Goal: Task Accomplishment & Management: Manage account settings

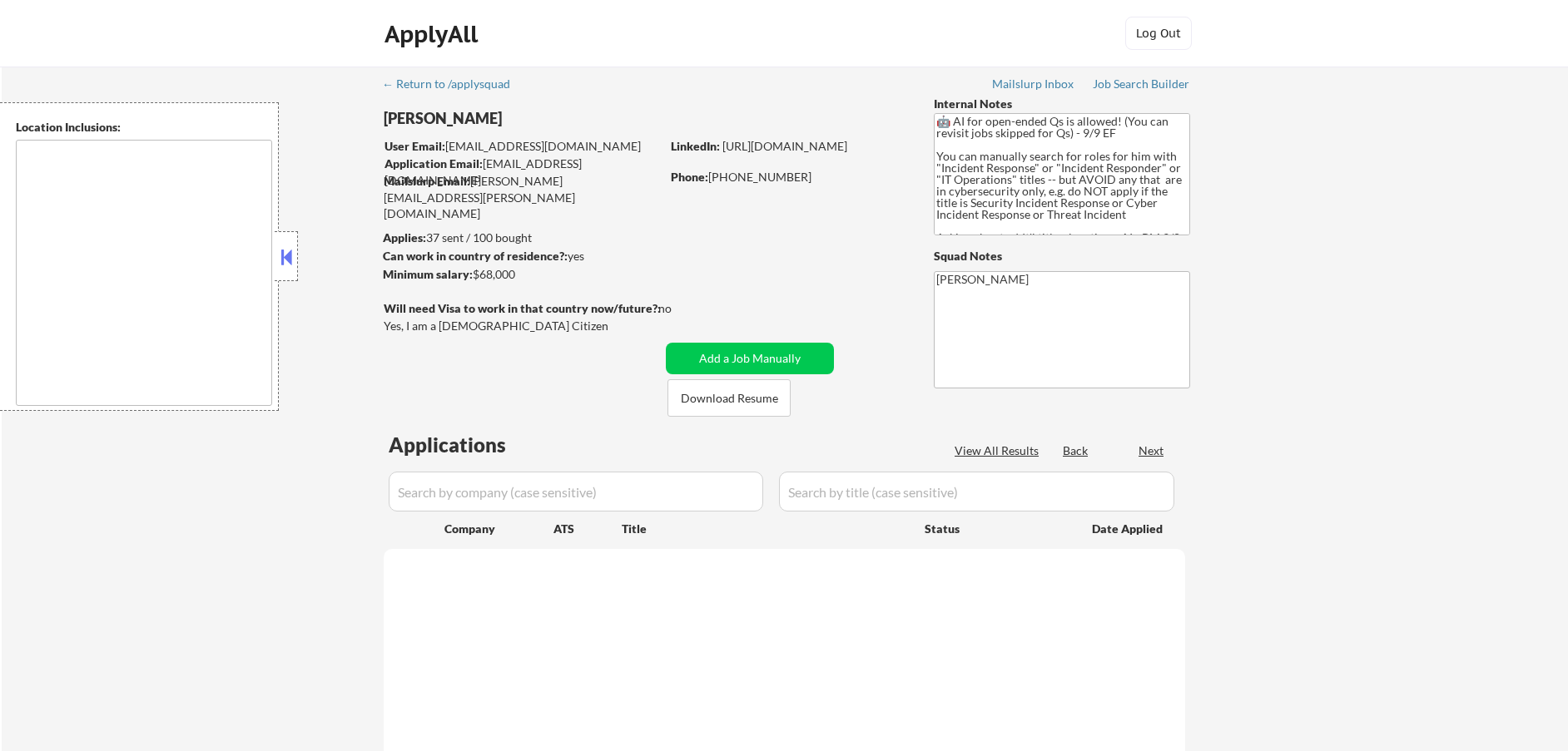
select select ""pending""
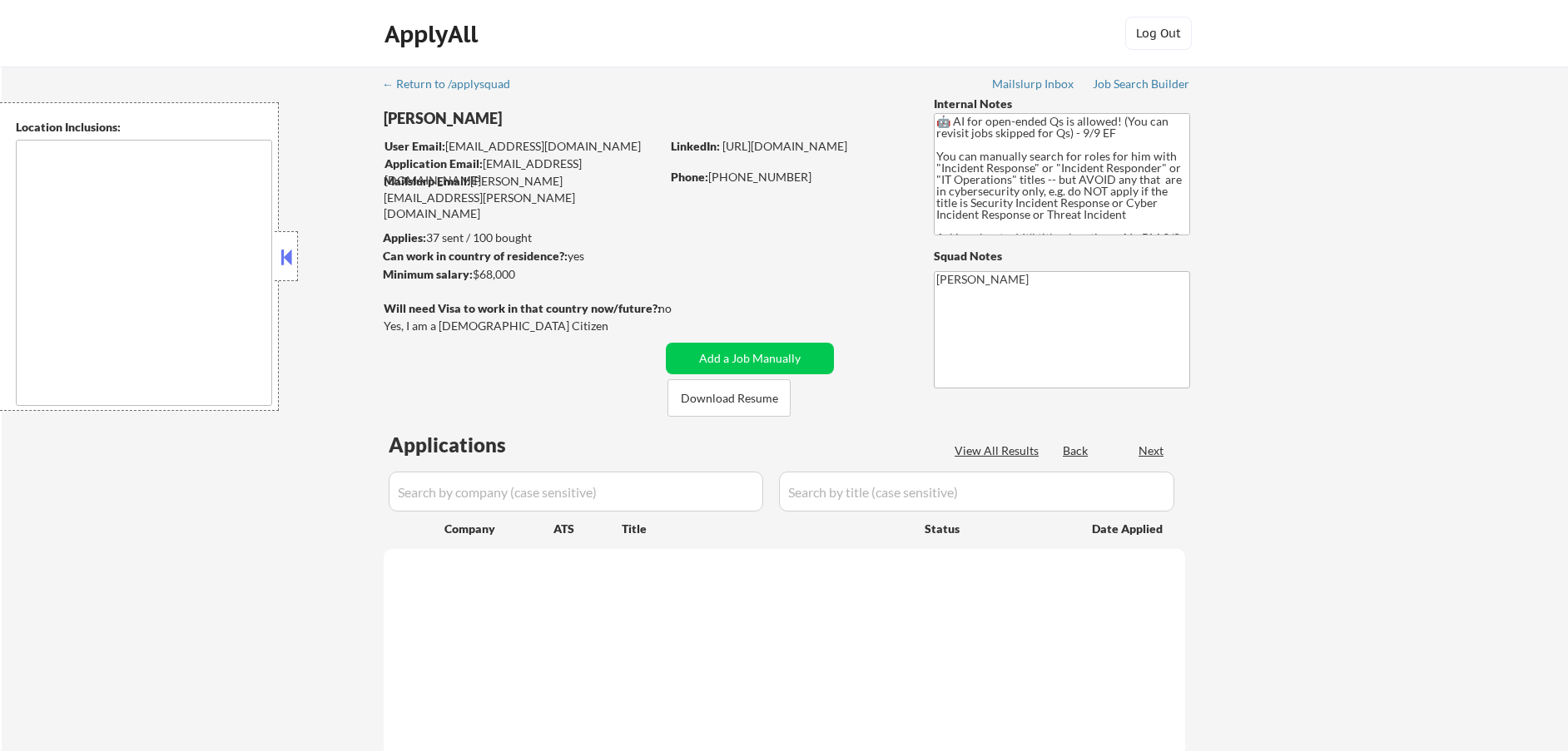
select select ""pending""
type textarea "[GEOGRAPHIC_DATA], [GEOGRAPHIC_DATA] Valrico, [GEOGRAPHIC_DATA] [GEOGRAPHIC_DAT…"
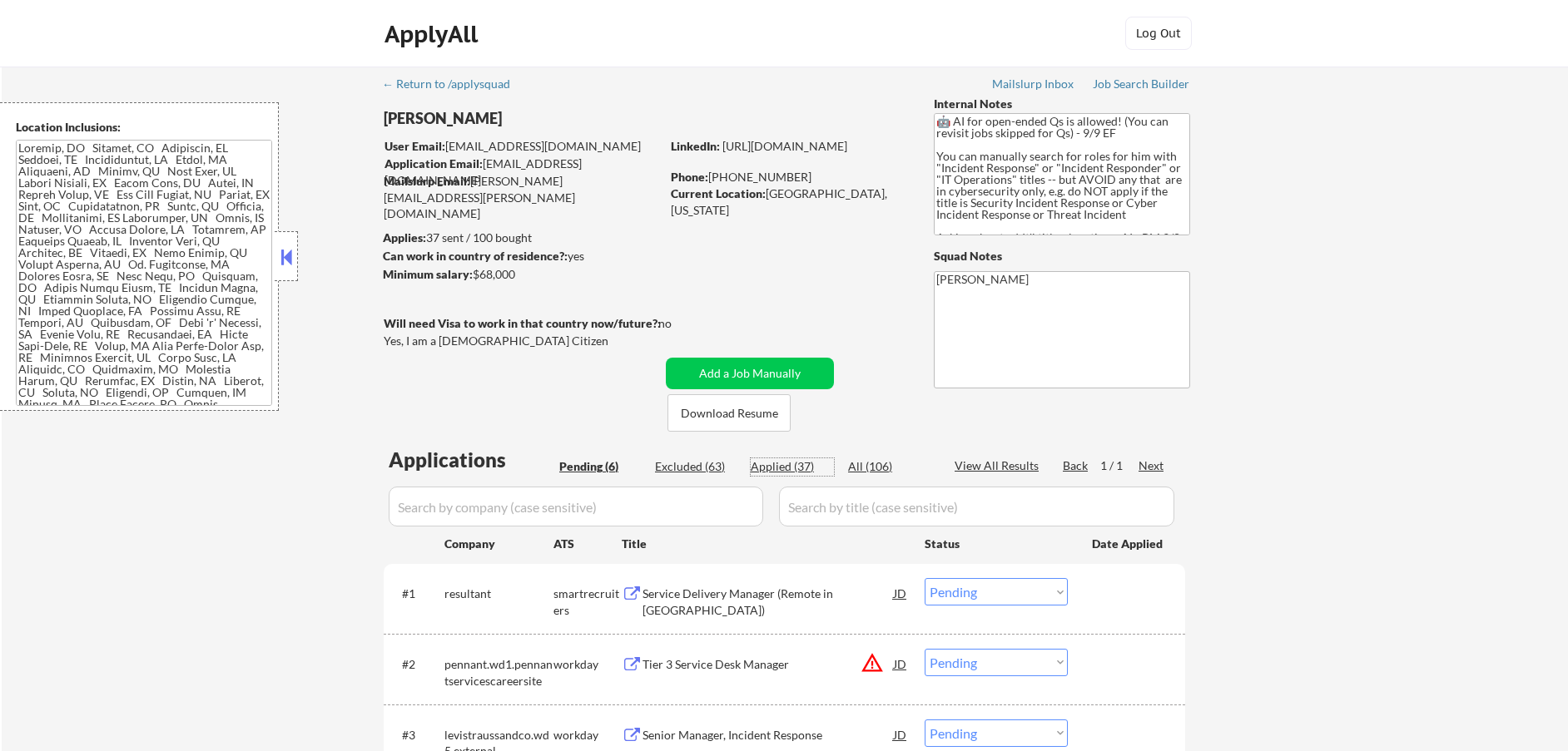
click at [794, 466] on div "Applied (37)" at bounding box center [792, 466] width 83 height 17
select select ""applied""
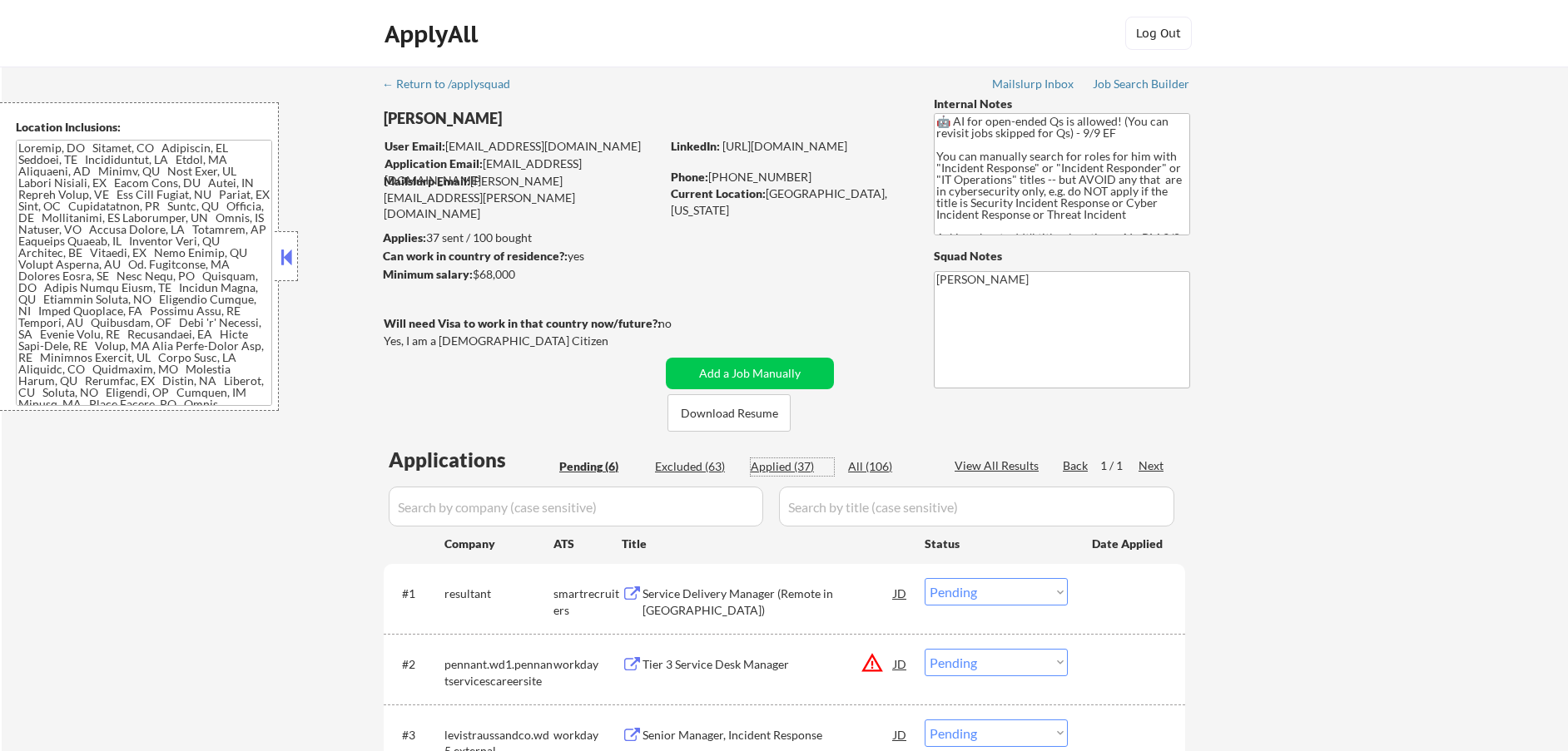
select select ""applied""
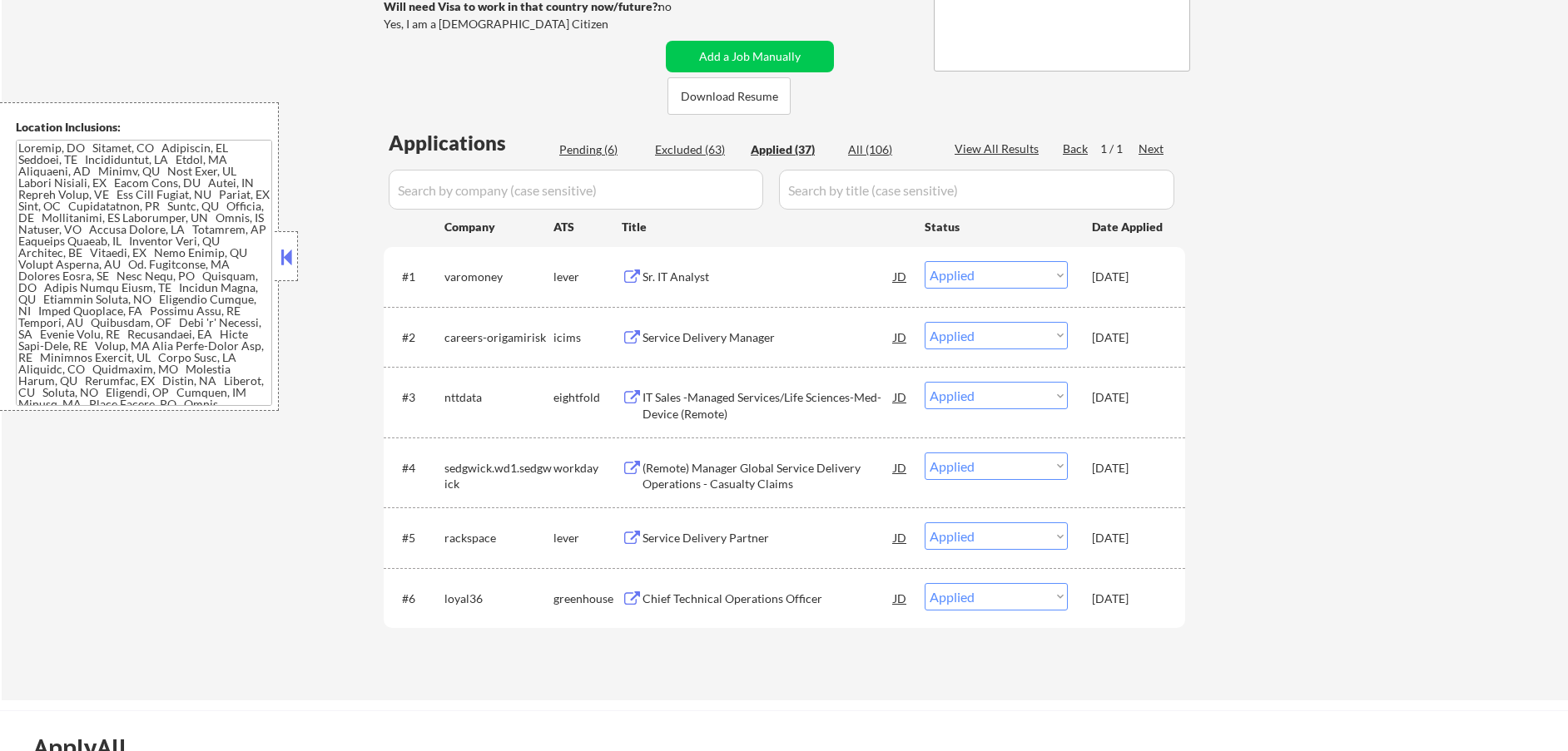
scroll to position [307, 0]
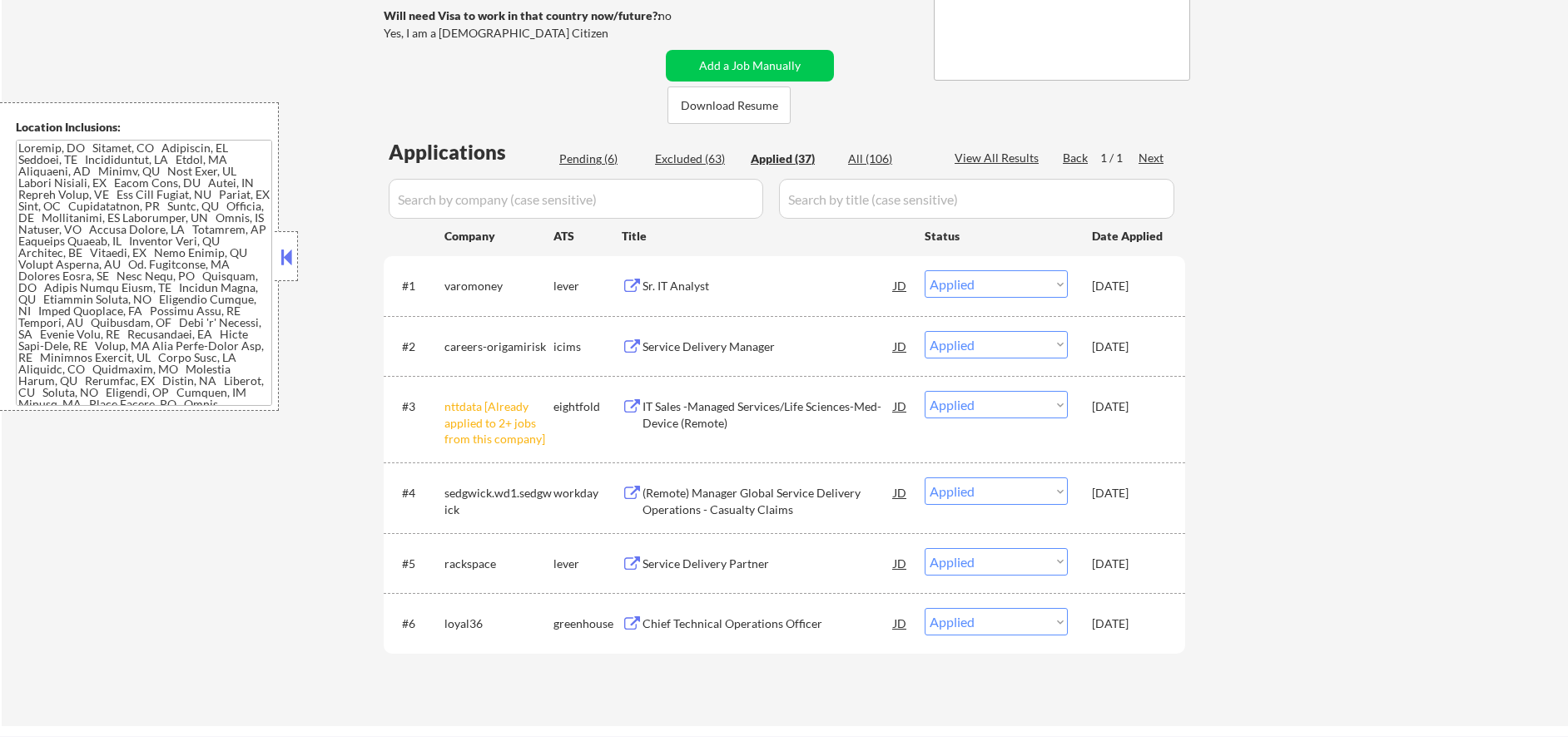
select select ""applied""
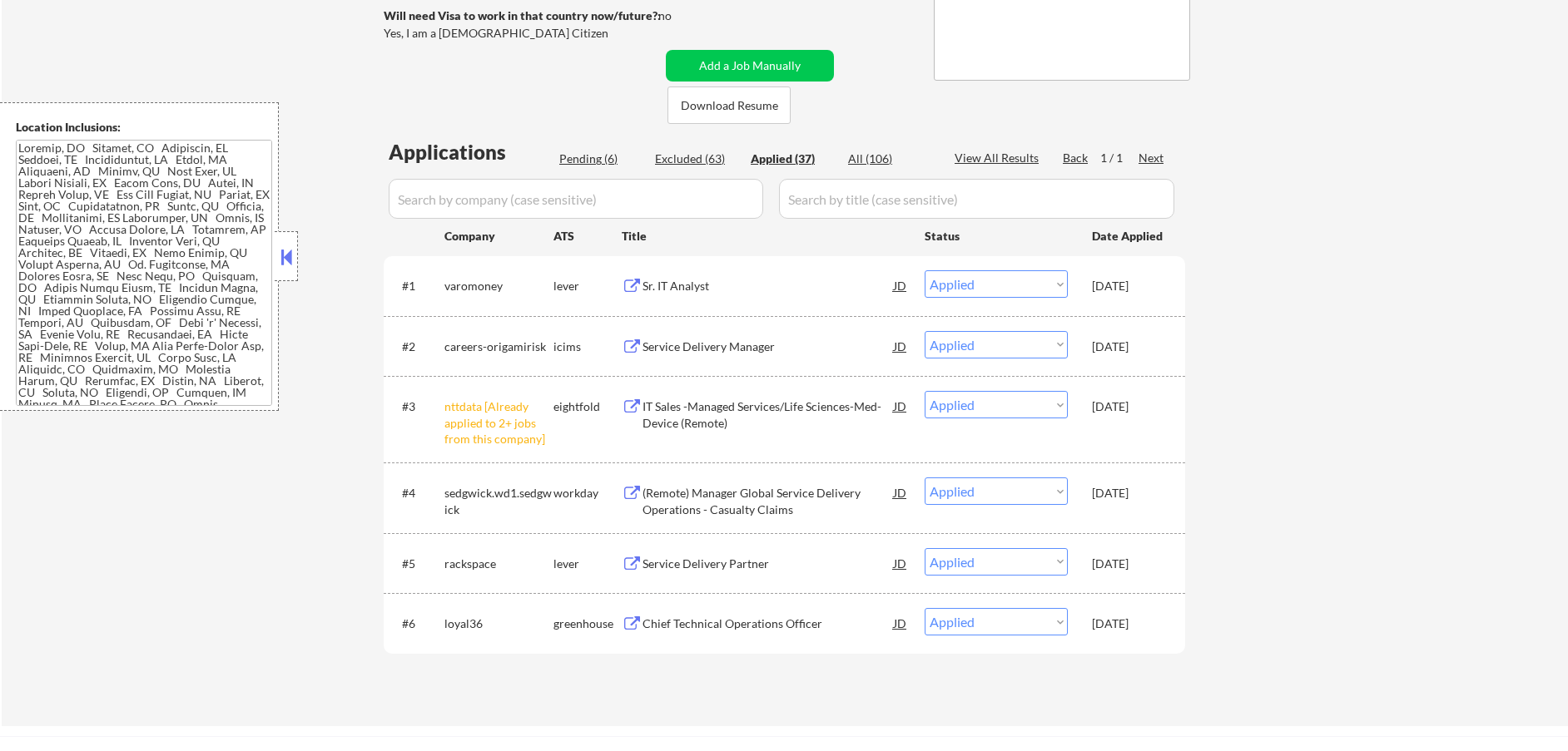
select select ""applied""
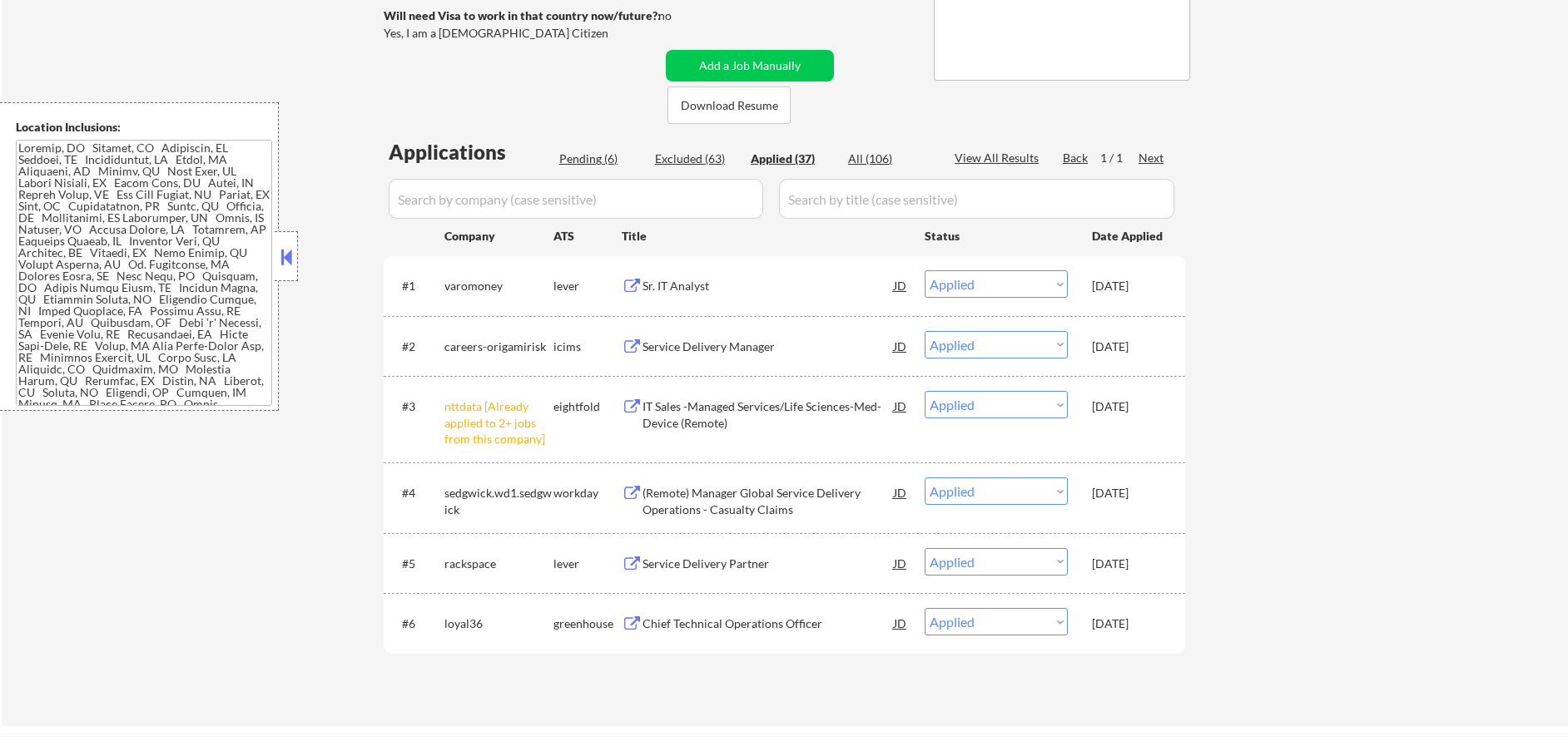
select select ""applied""
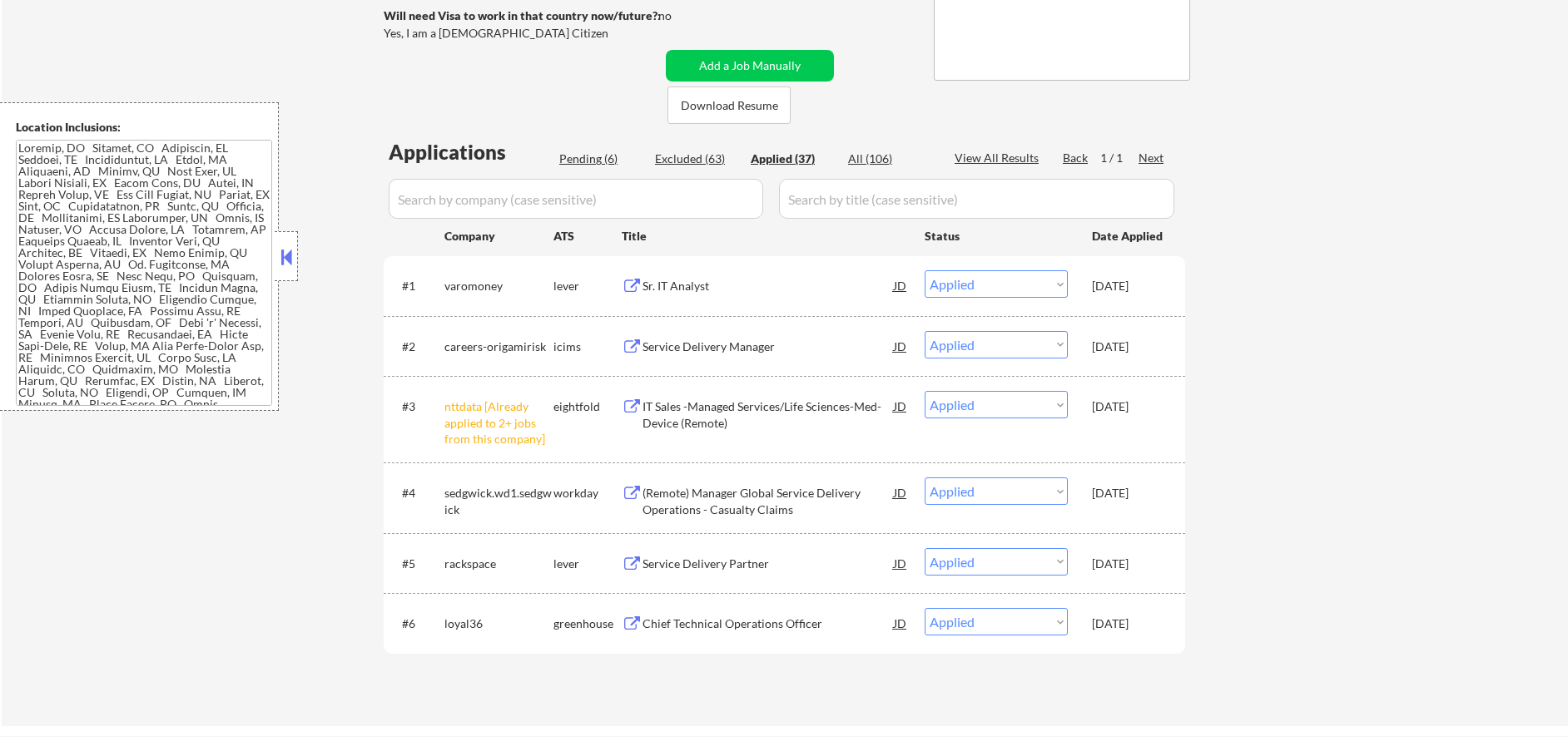
select select ""applied""
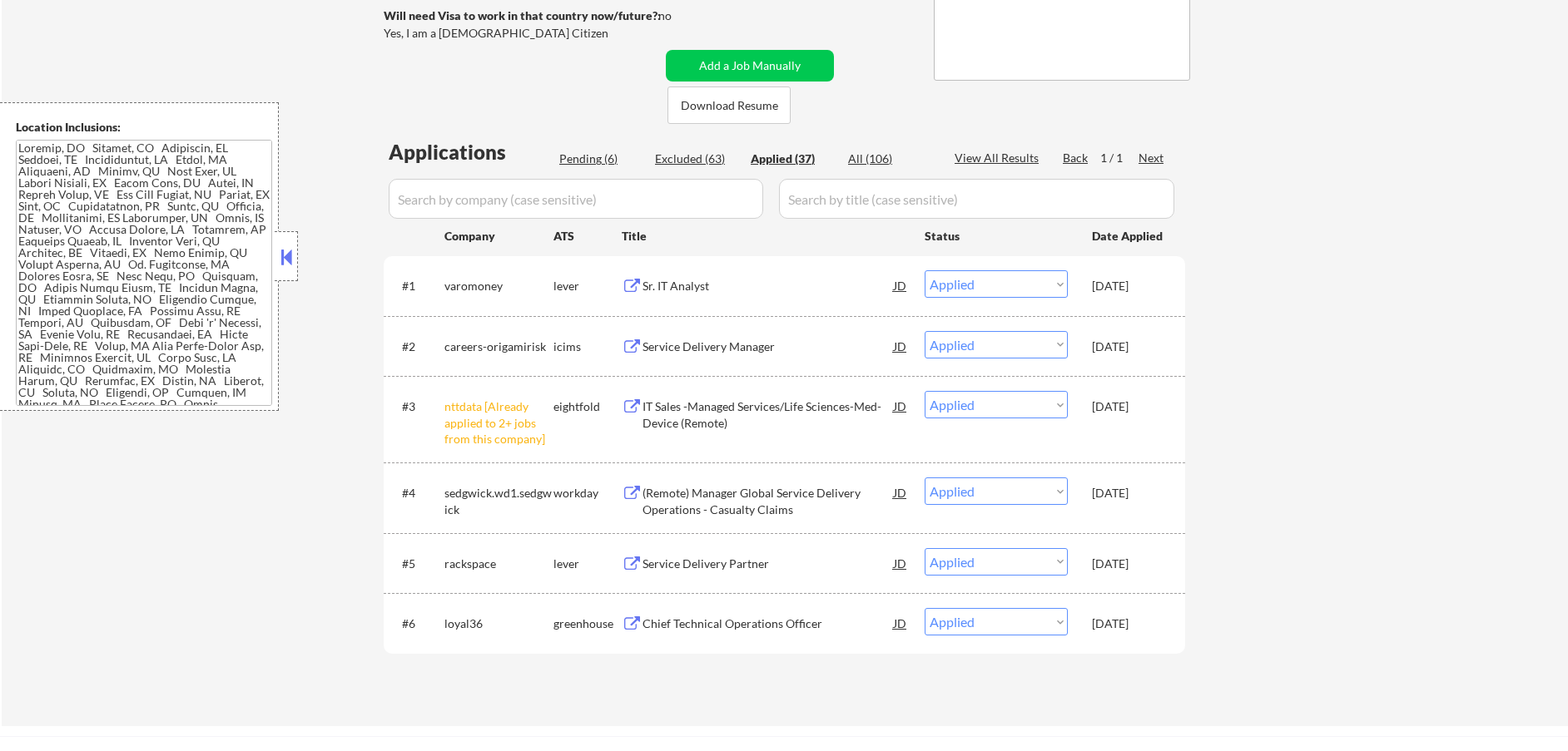
select select ""applied""
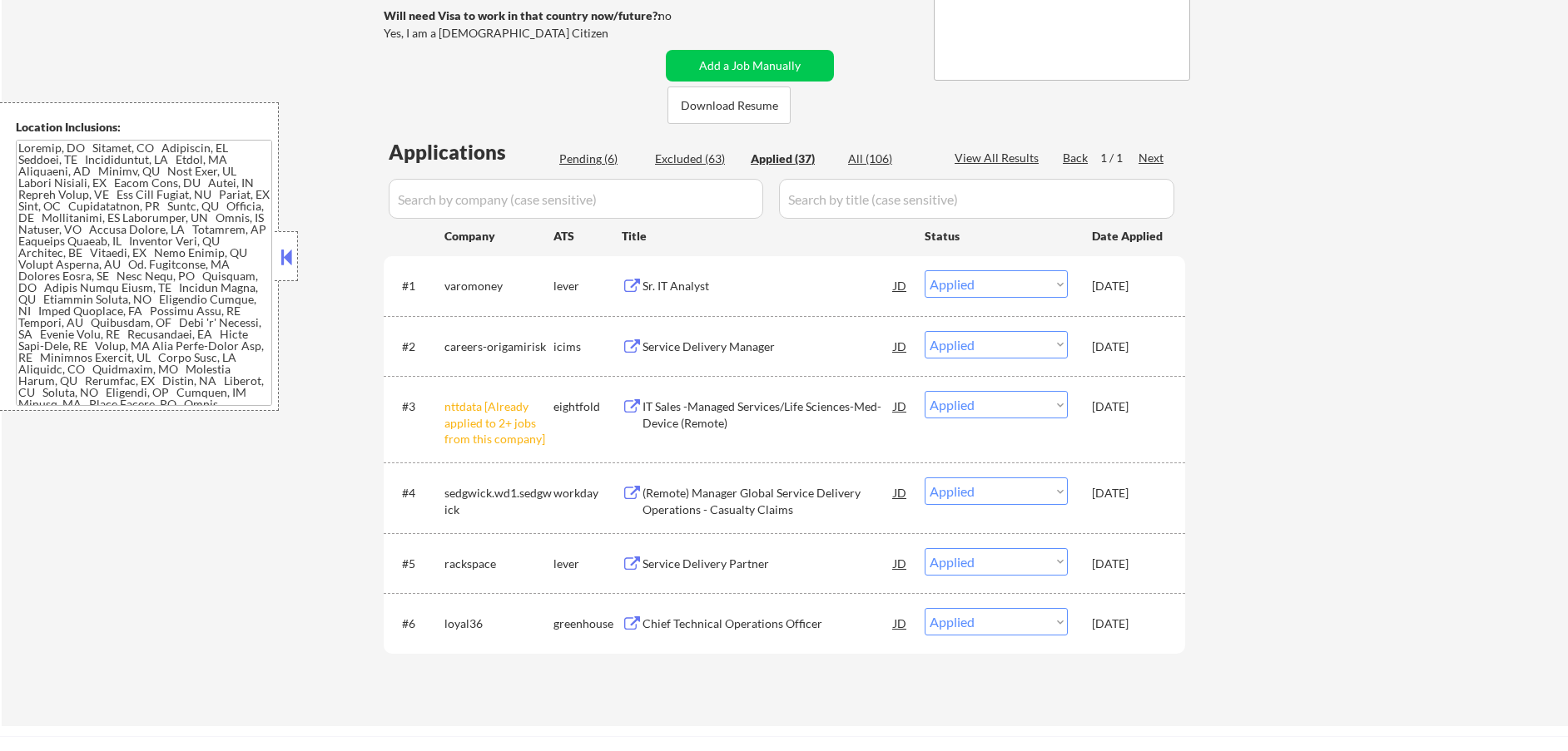
select select ""applied""
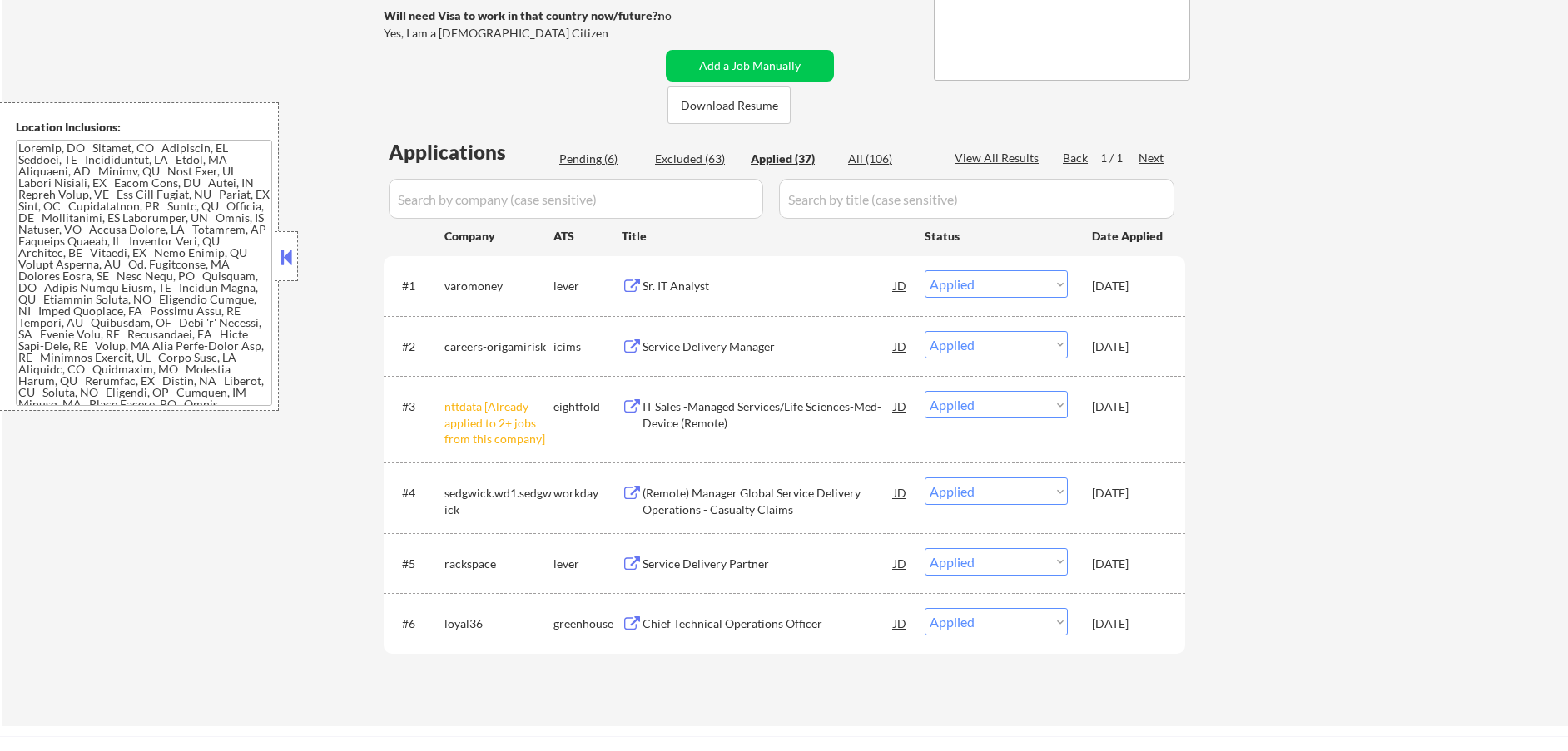
select select ""applied""
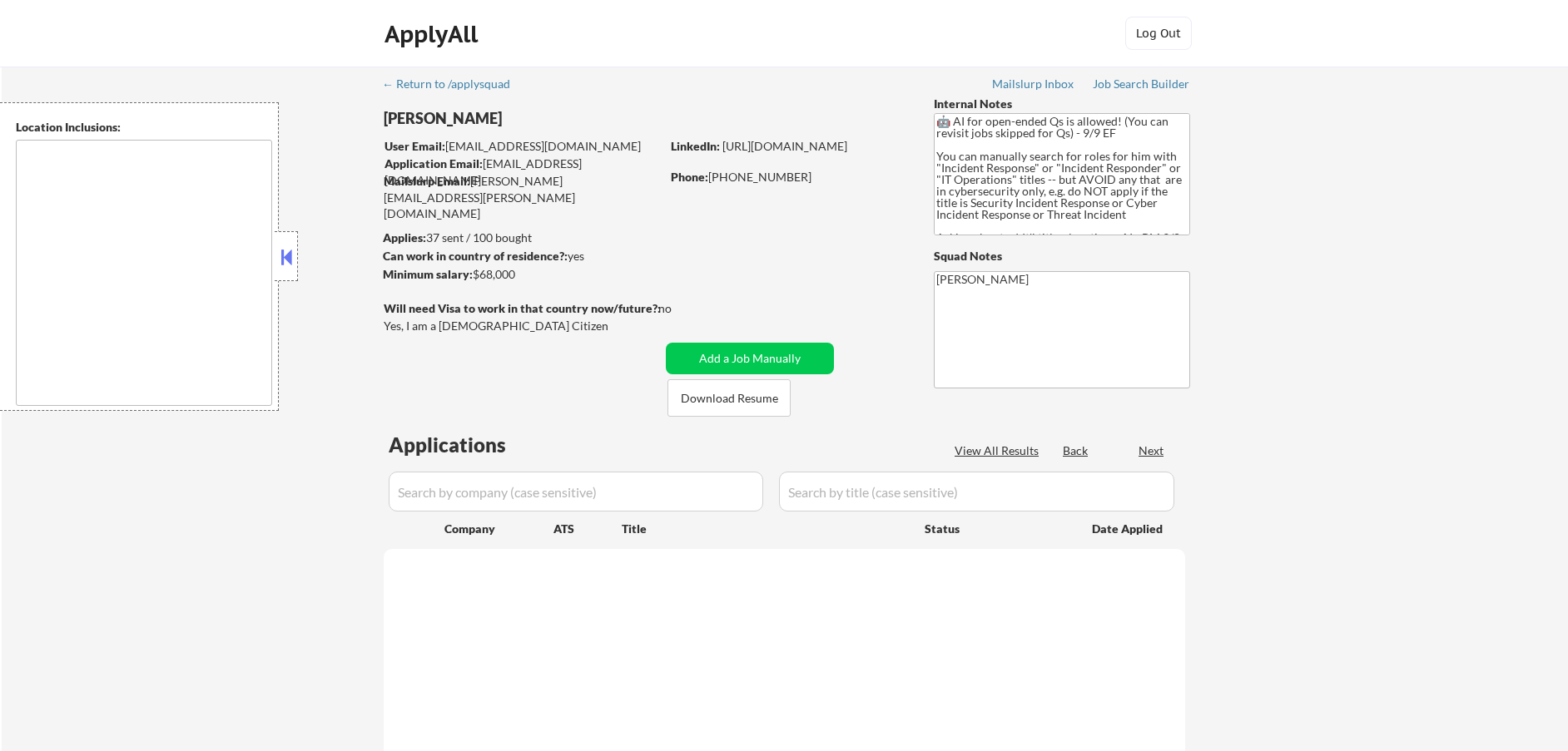
select select ""pending""
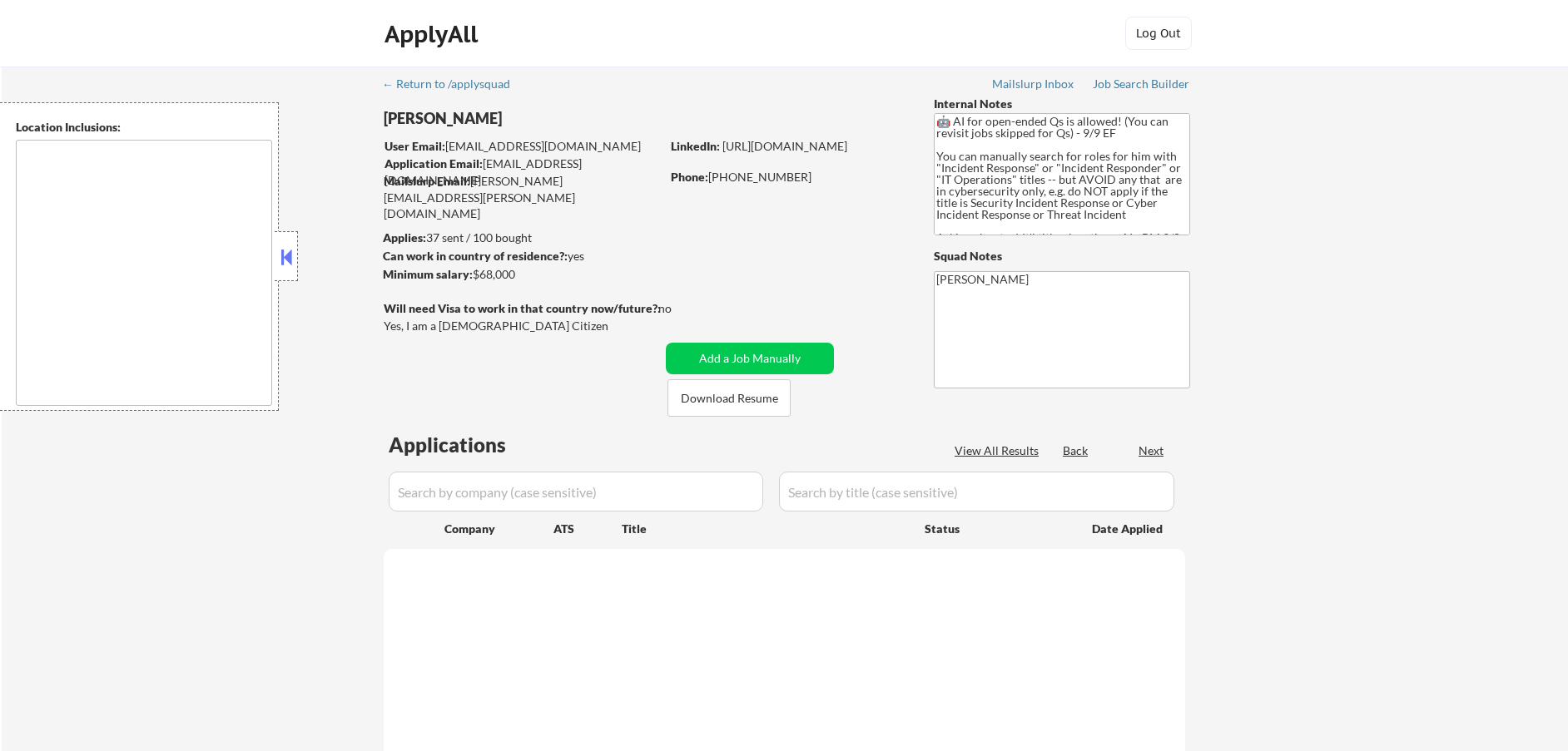
select select ""pending""
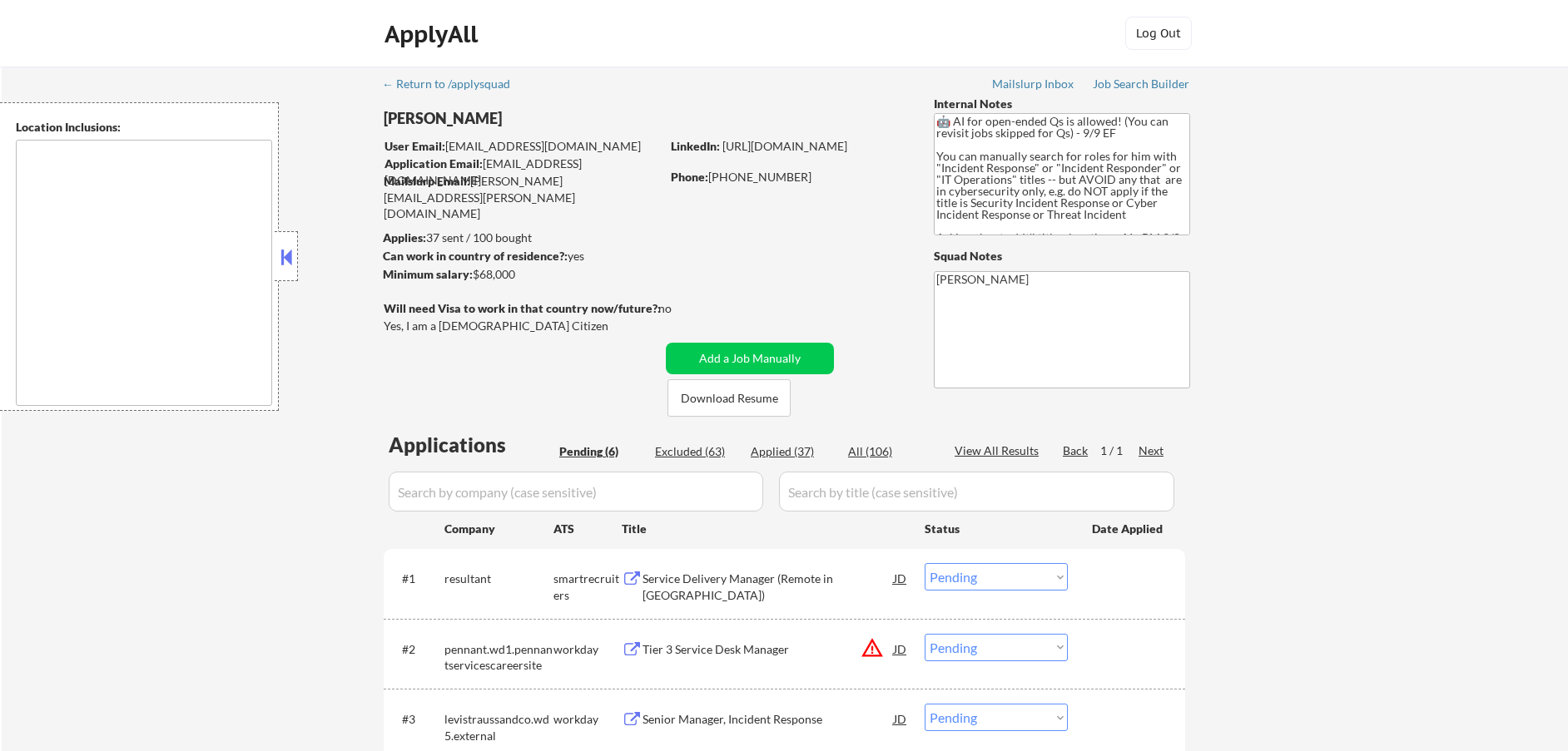
type textarea "[GEOGRAPHIC_DATA], [GEOGRAPHIC_DATA] Valrico, [GEOGRAPHIC_DATA] [GEOGRAPHIC_DAT…"
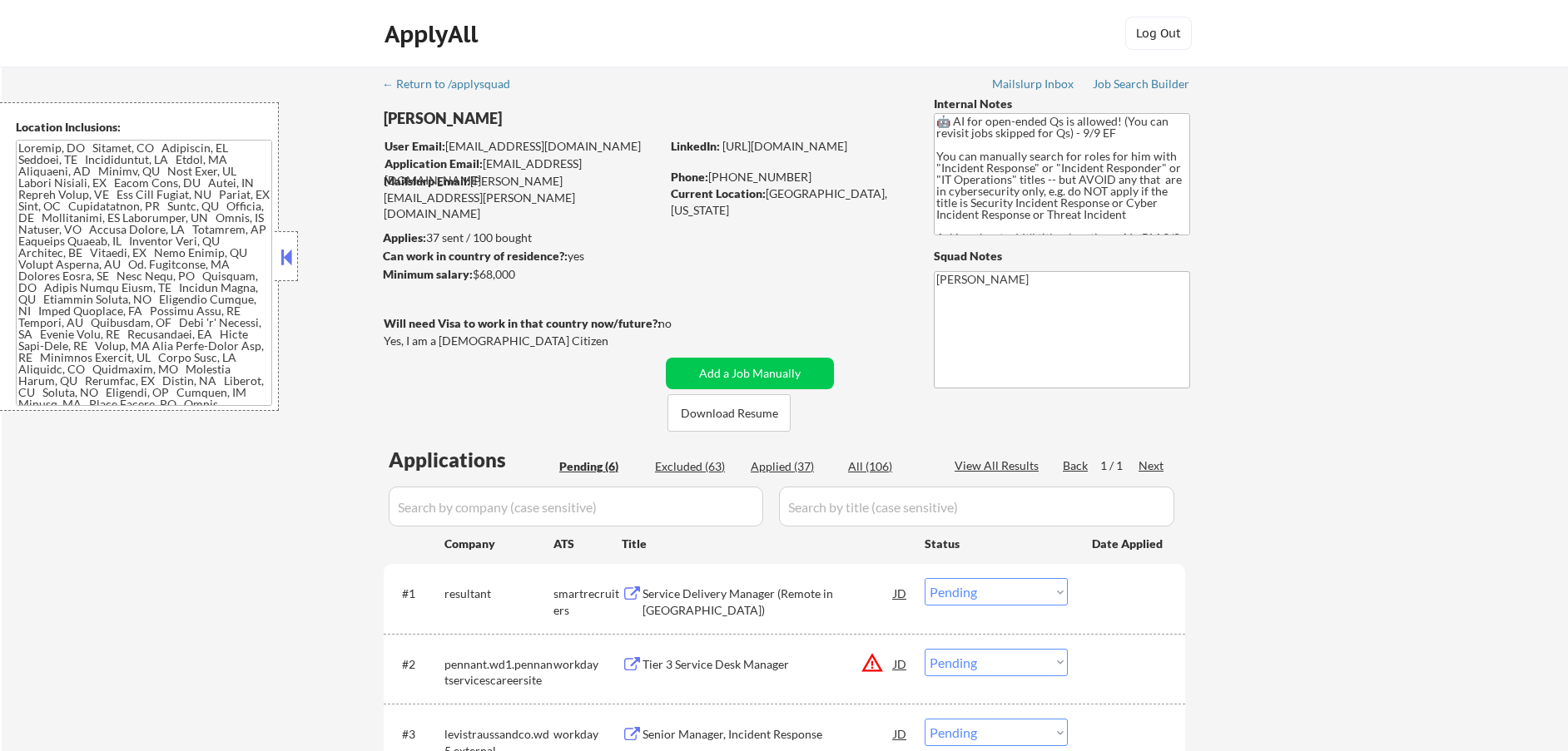
click at [692, 450] on div "Applications Pending (6) Excluded (63) Applied (37) All (106) View All Results …" at bounding box center [784, 730] width 802 height 570
click at [693, 465] on div "Excluded (63)" at bounding box center [696, 466] width 83 height 17
select select ""excluded__location_""
select select ""excluded""
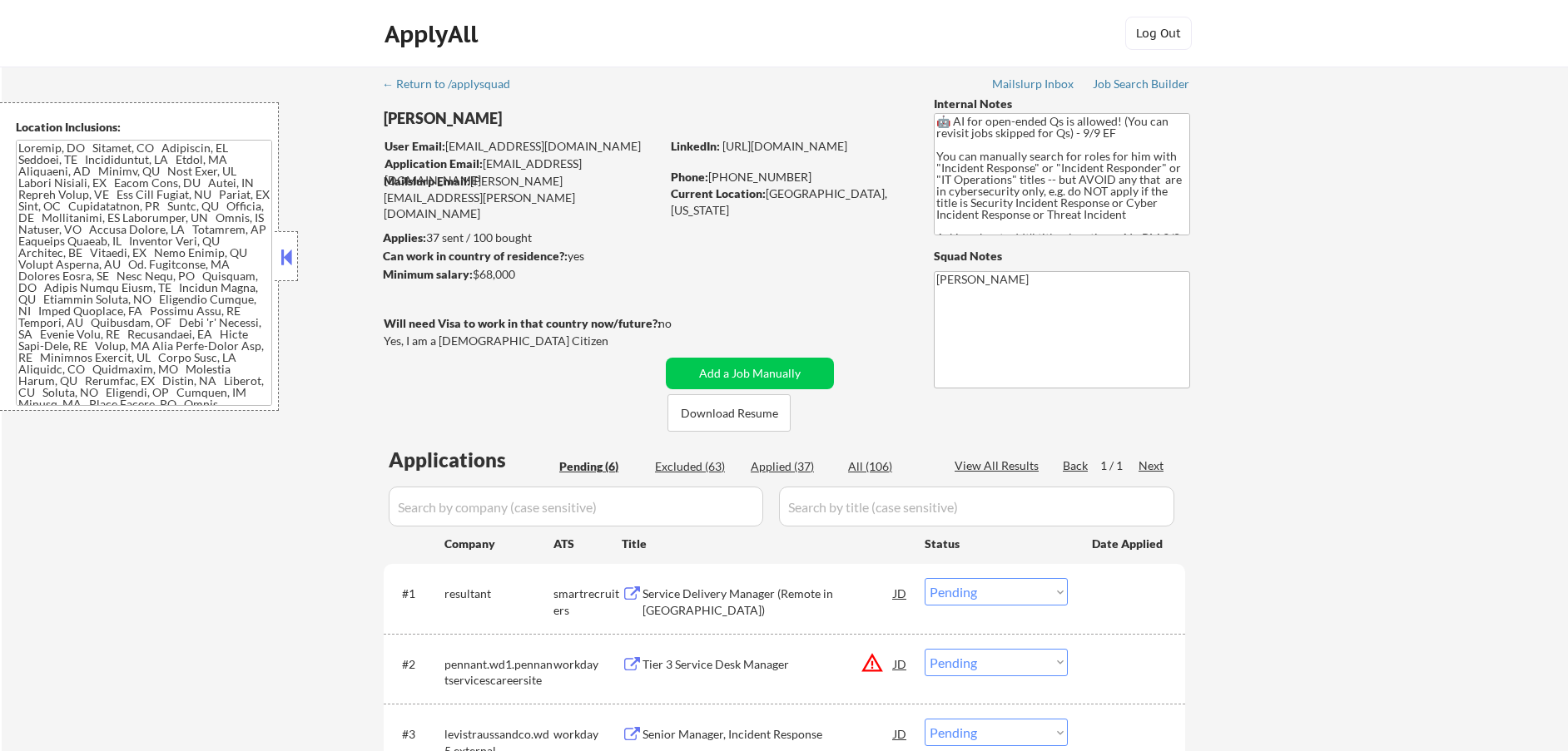
select select ""excluded__bad_match_""
select select ""excluded__expired_""
select select ""excluded__location_""
select select ""excluded__expired_""
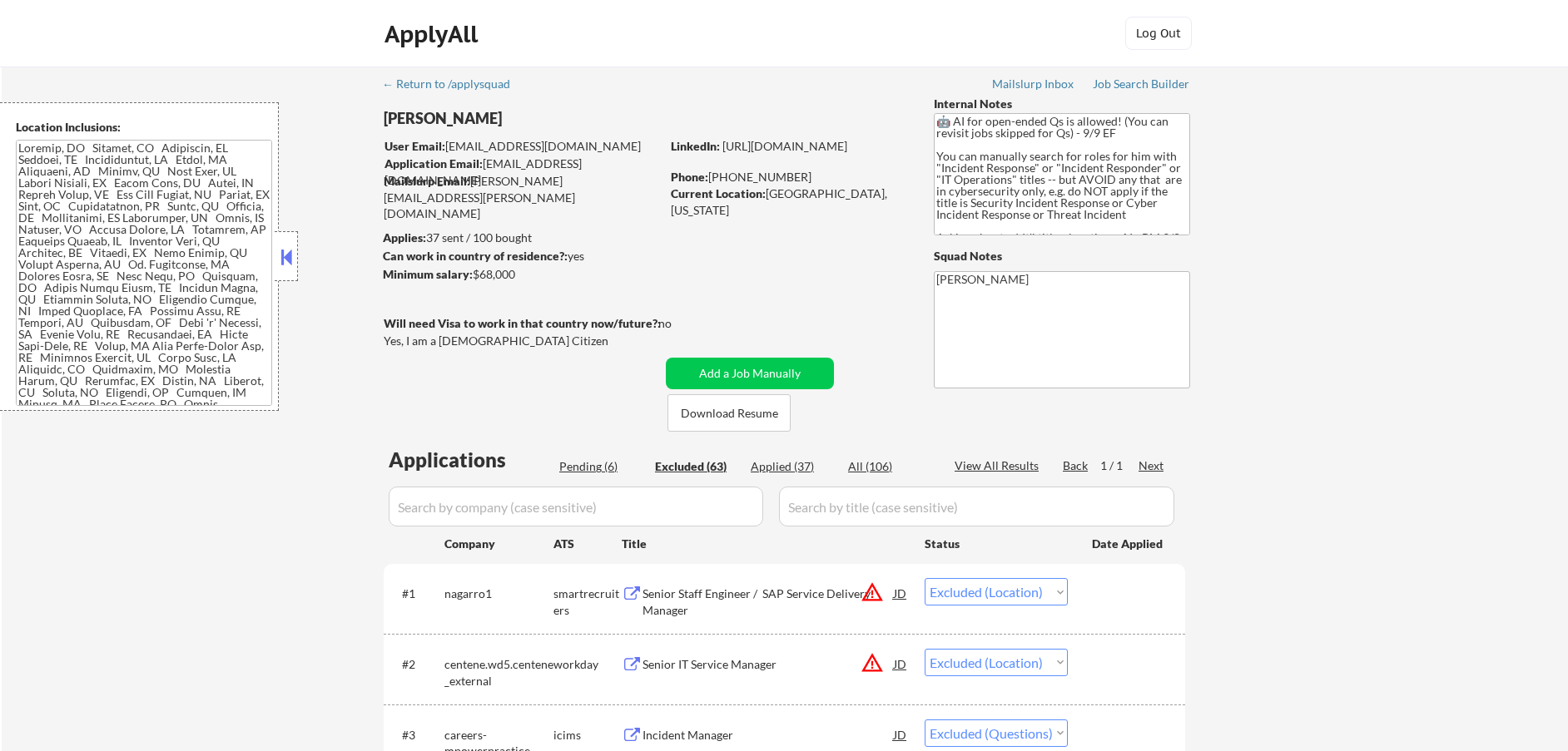
select select ""excluded__location_""
select select ""excluded""
select select ""excluded__expired_""
select select ""excluded__location_""
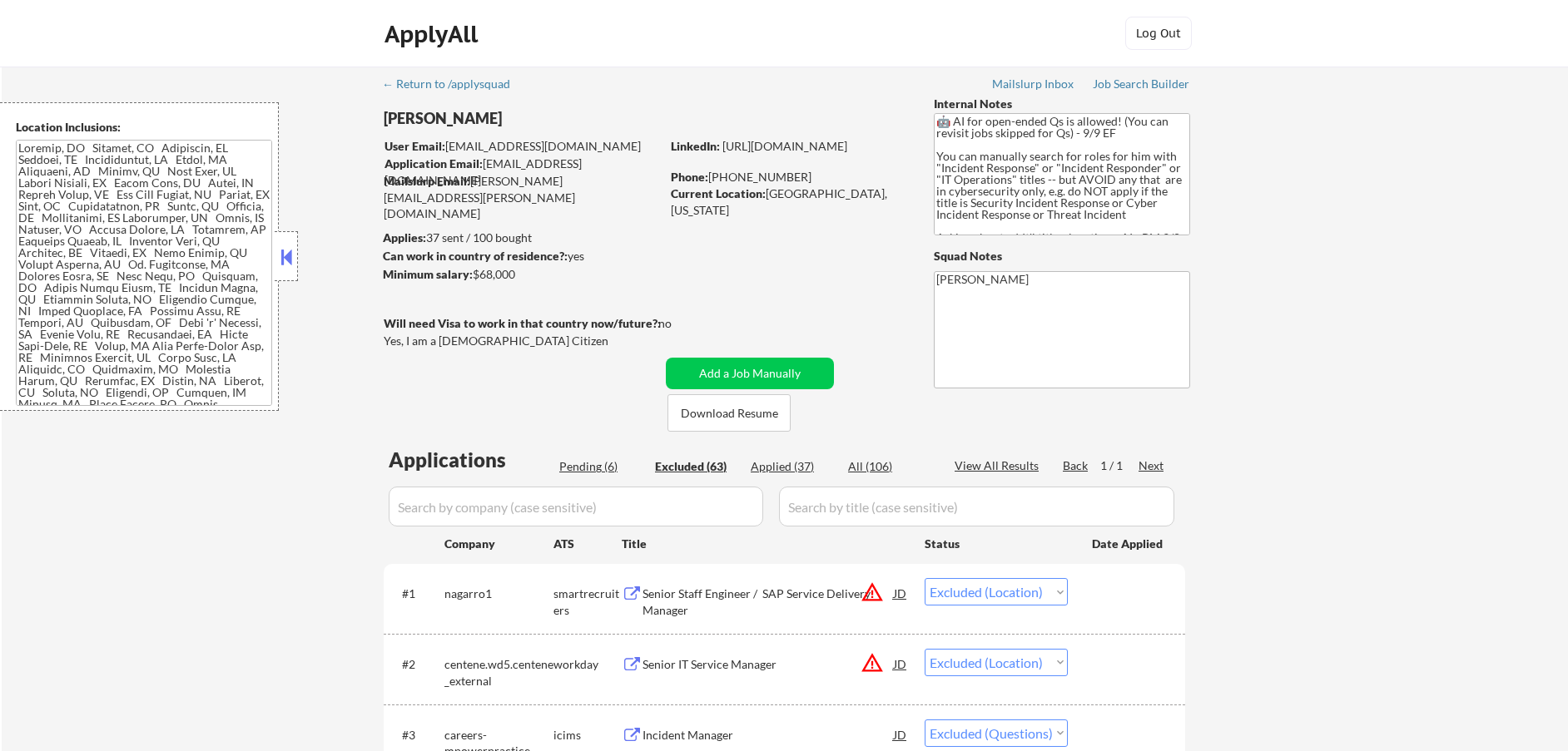
select select ""excluded__expired_""
select select ""excluded__location_""
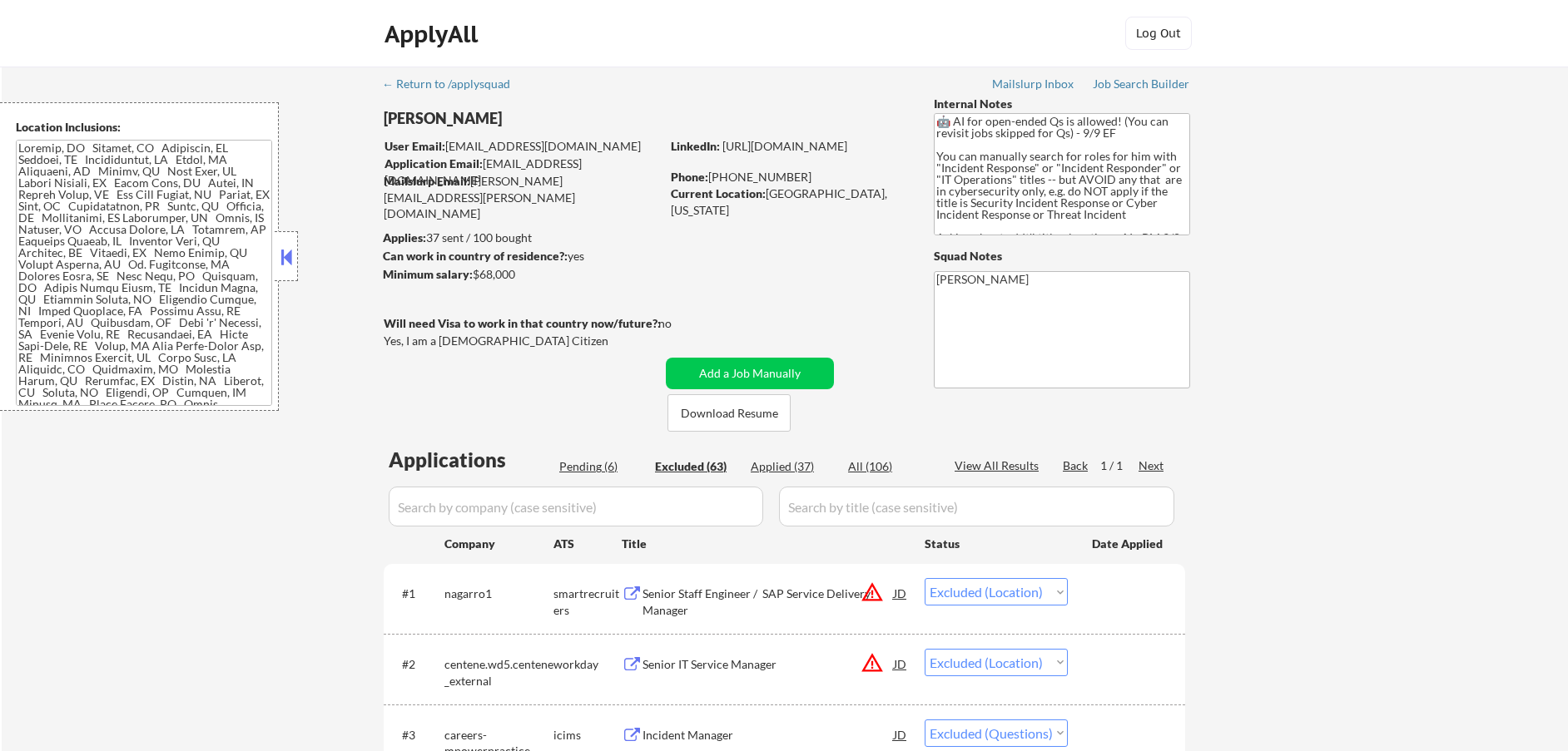
select select ""excluded__location_""
select select ""excluded__expired_""
select select ""excluded__location_""
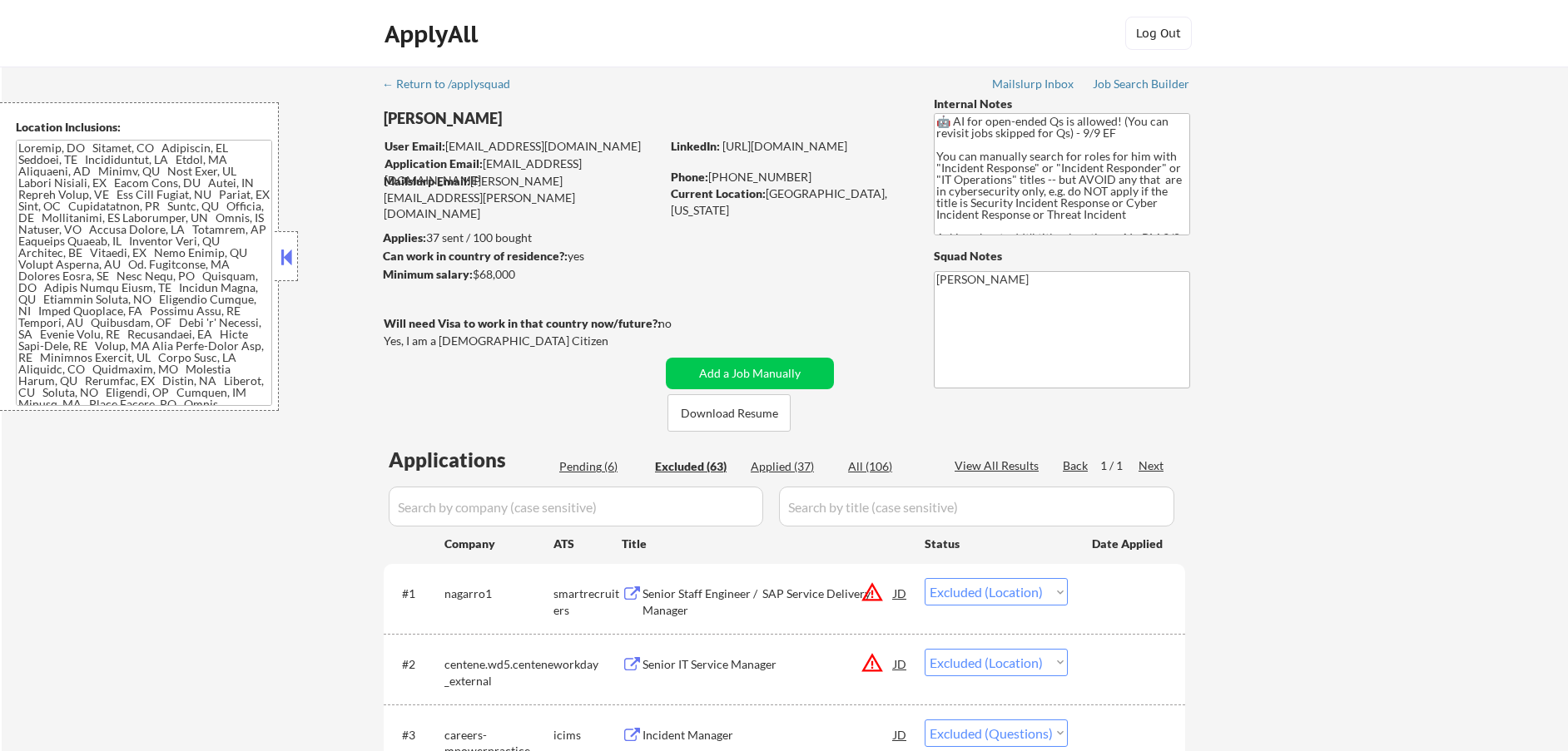
select select ""excluded__bad_match_""
select select ""excluded__location_""
select select ""excluded__expired_""
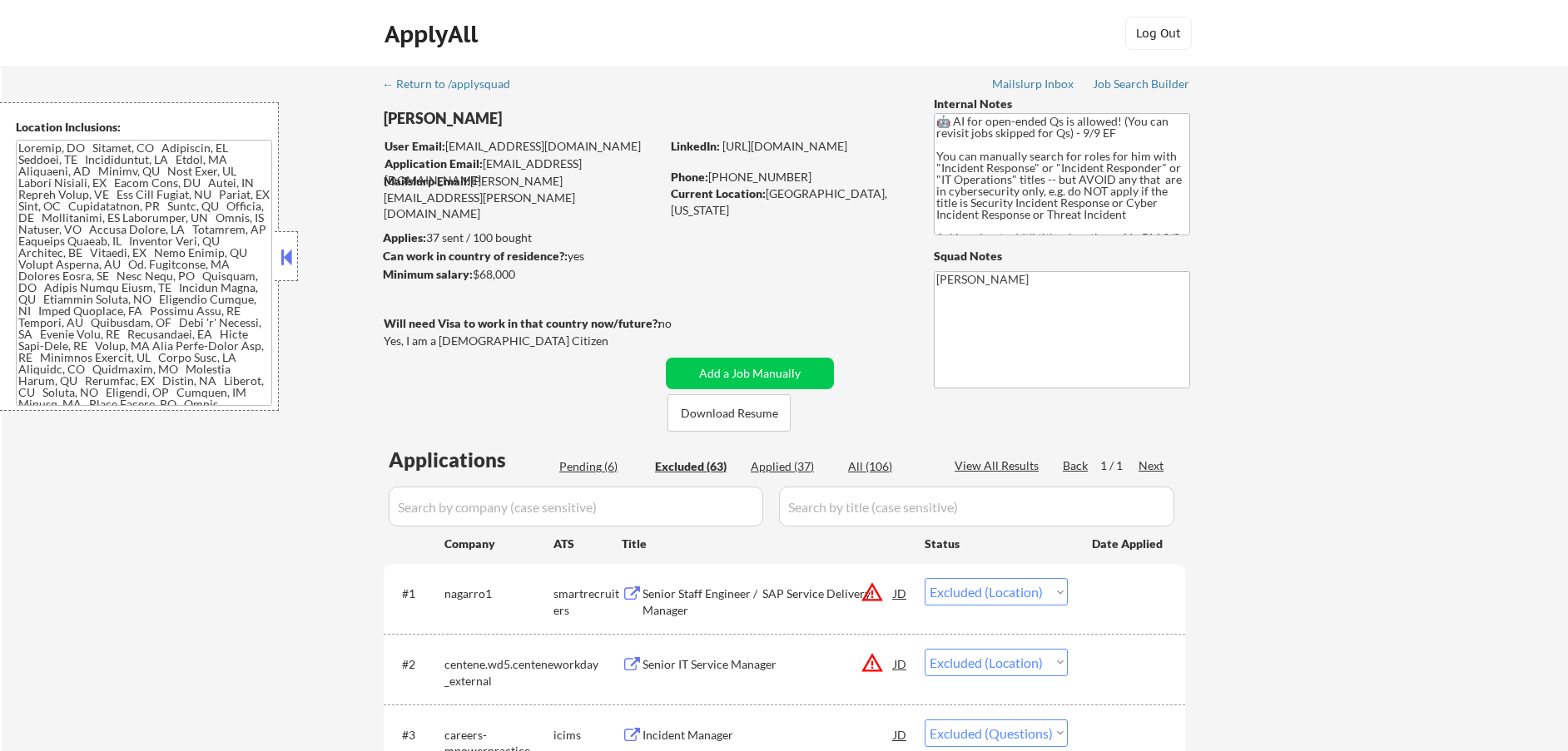
select select ""excluded__salary_""
select select ""excluded__location_""
select select ""excluded__expired_""
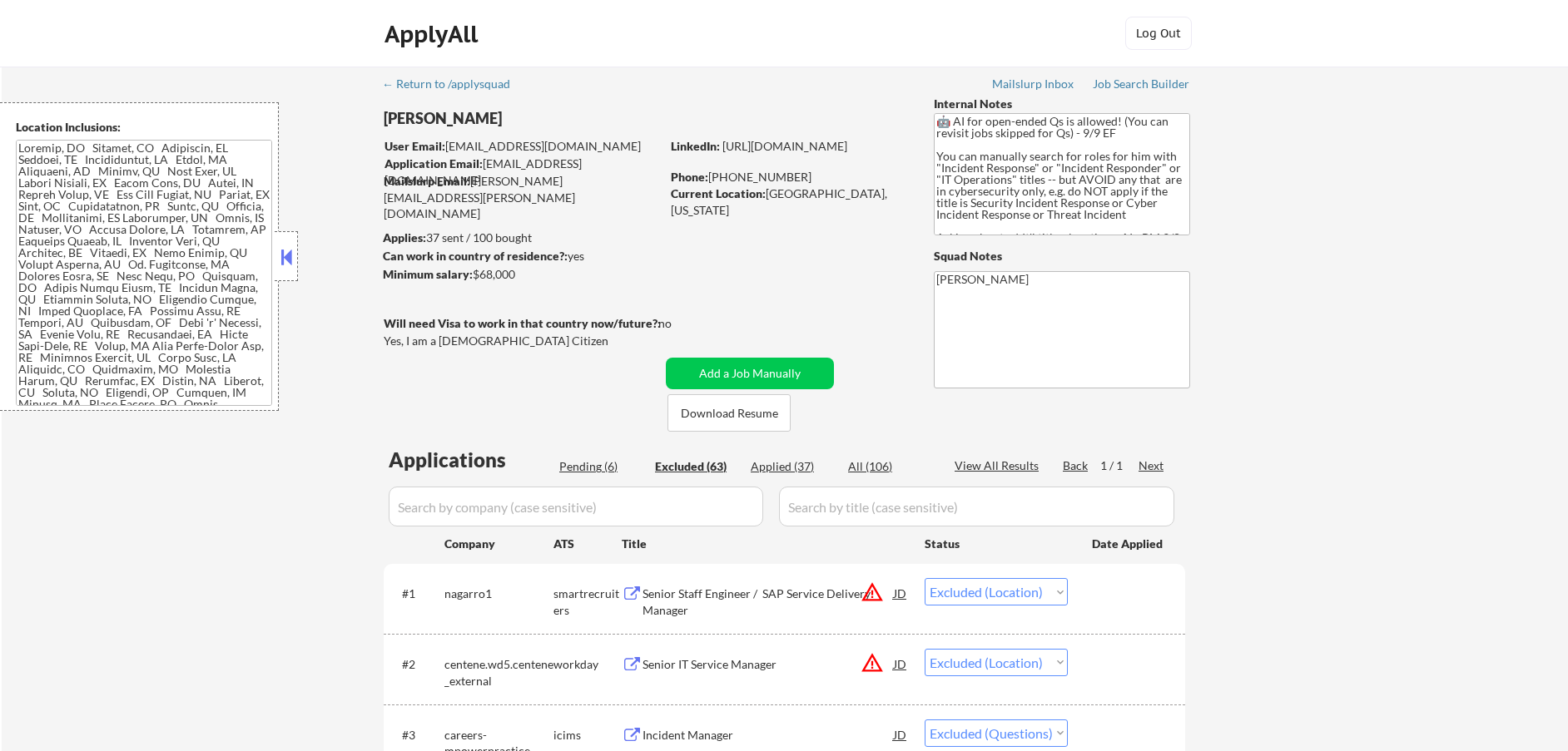
select select ""excluded__salary_""
select select ""excluded__location_""
select select ""excluded__other_""
select select ""excluded__expired_""
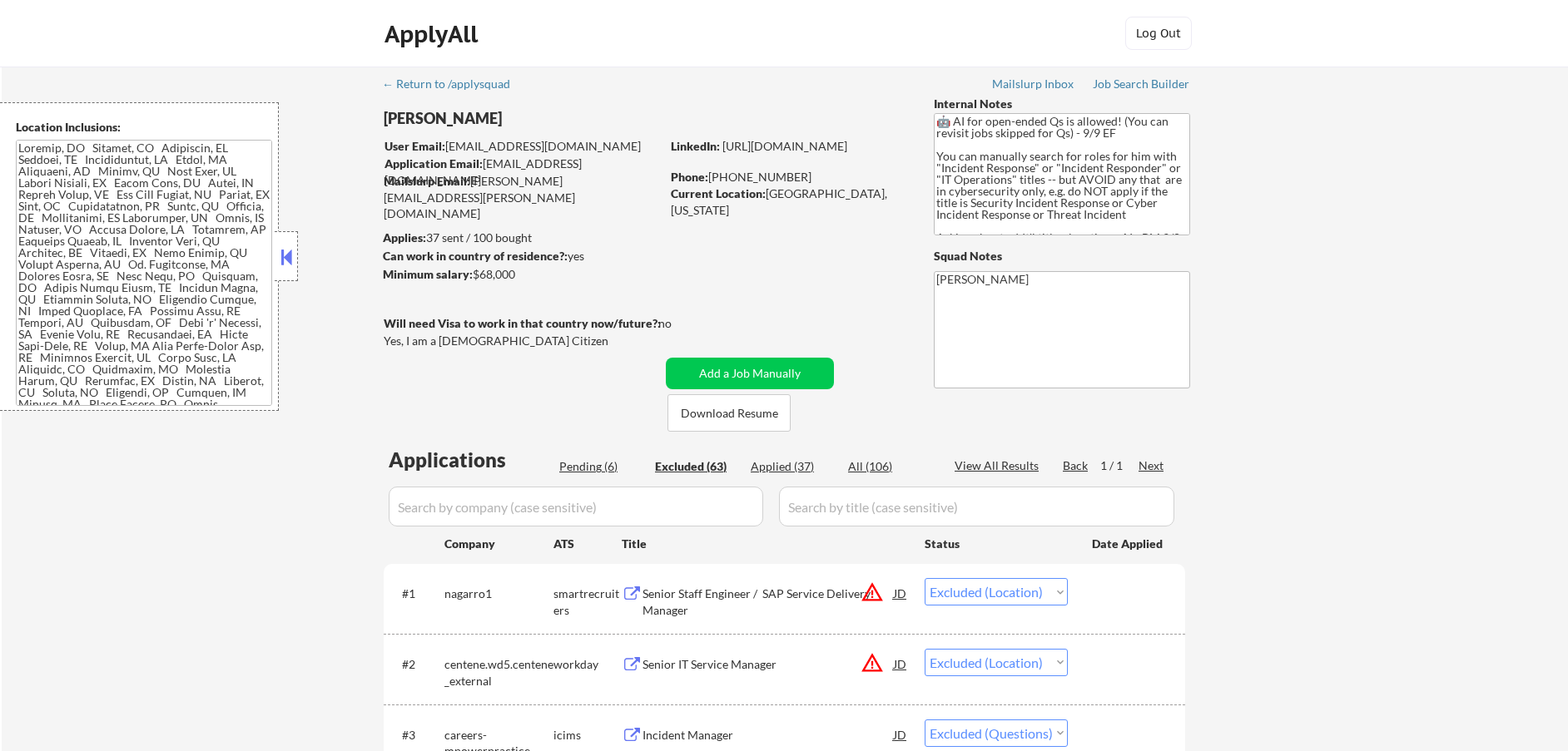
select select ""excluded__location_""
select select ""excluded__expired_""
select select ""excluded__salary_""
select select ""excluded__expired_""
select select ""excluded__location_""
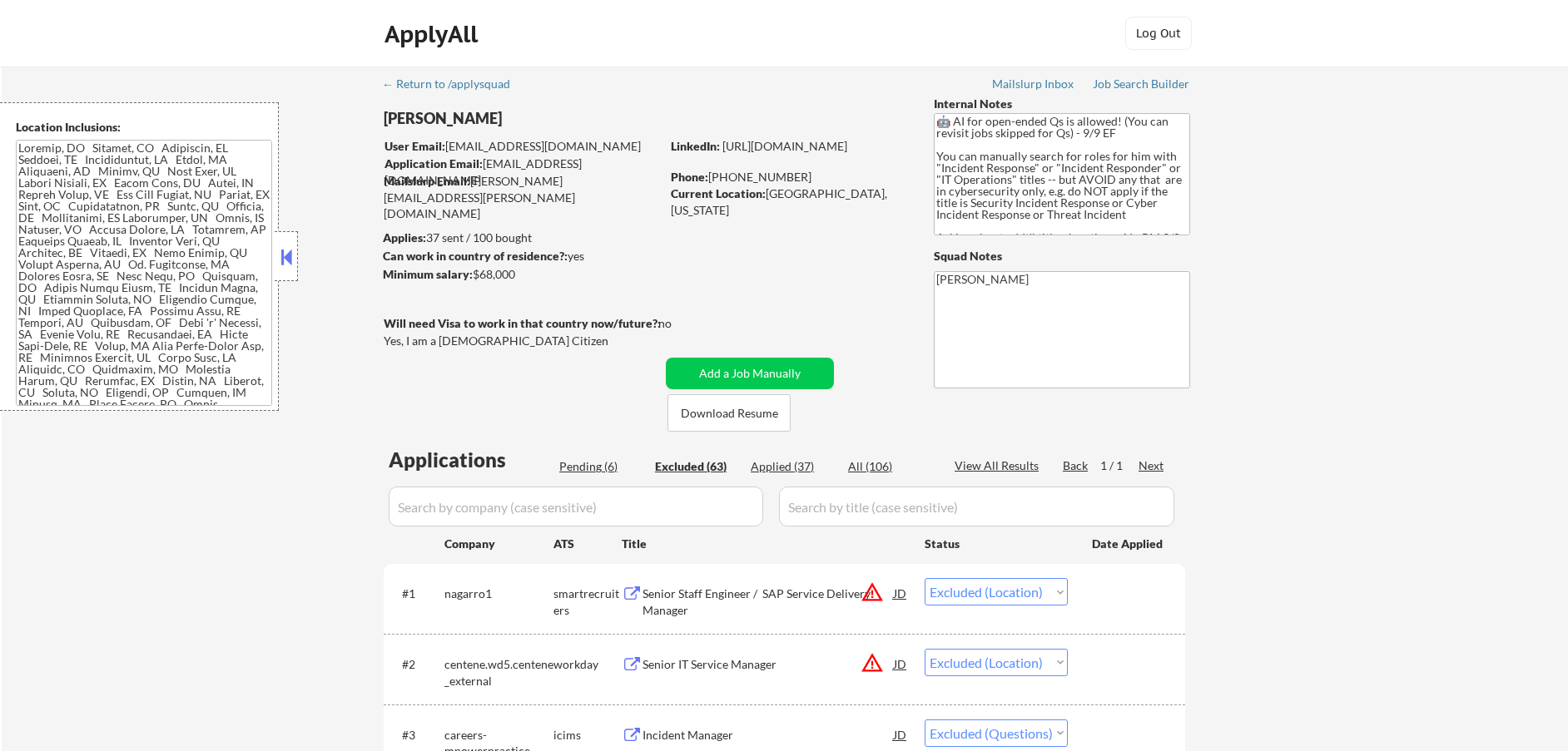
select select ""excluded__expired_""
select select ""excluded__location_""
select select ""excluded__expired_""
select select ""excluded__location_""
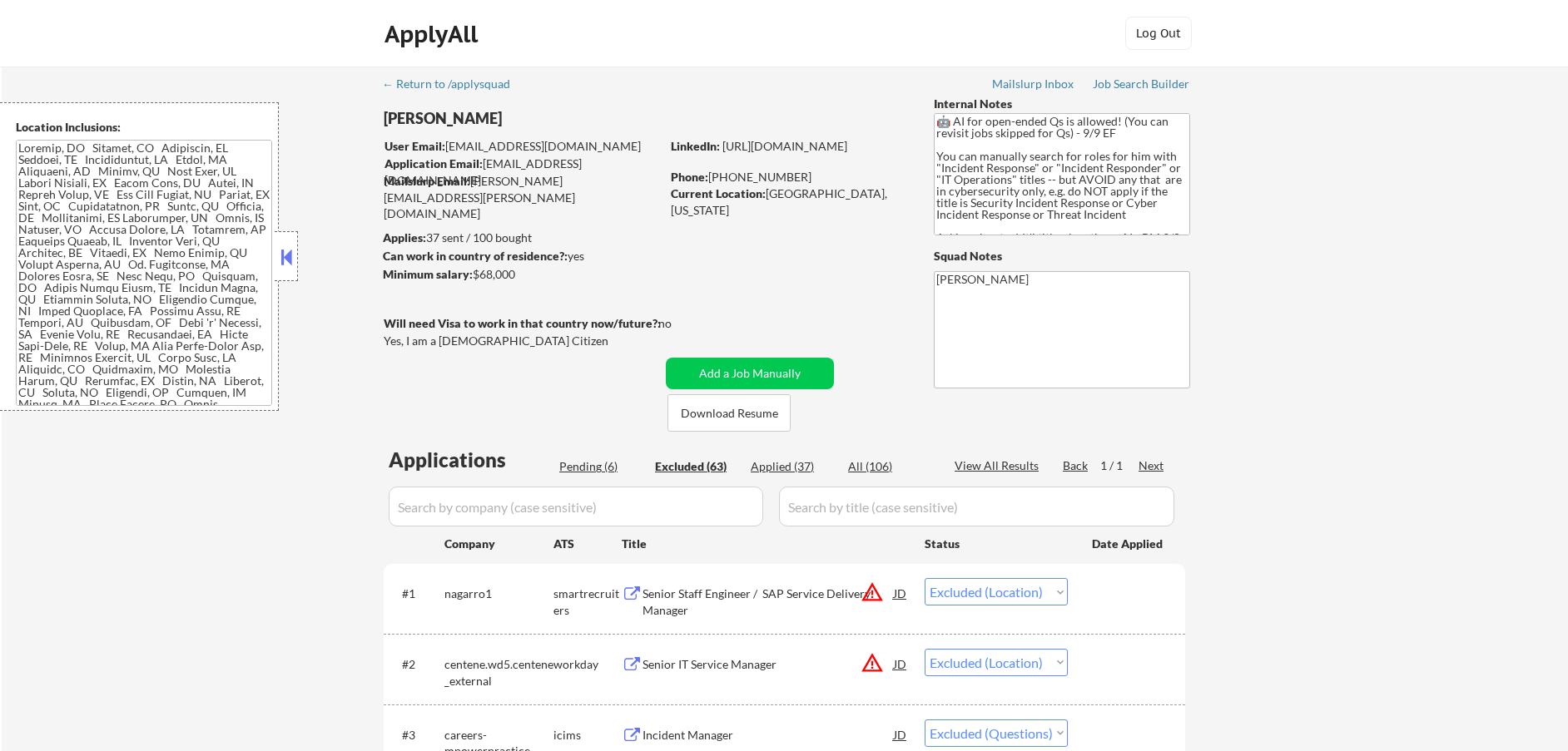
select select ""excluded__location_""
select select ""excluded__expired_""
select select ""excluded""
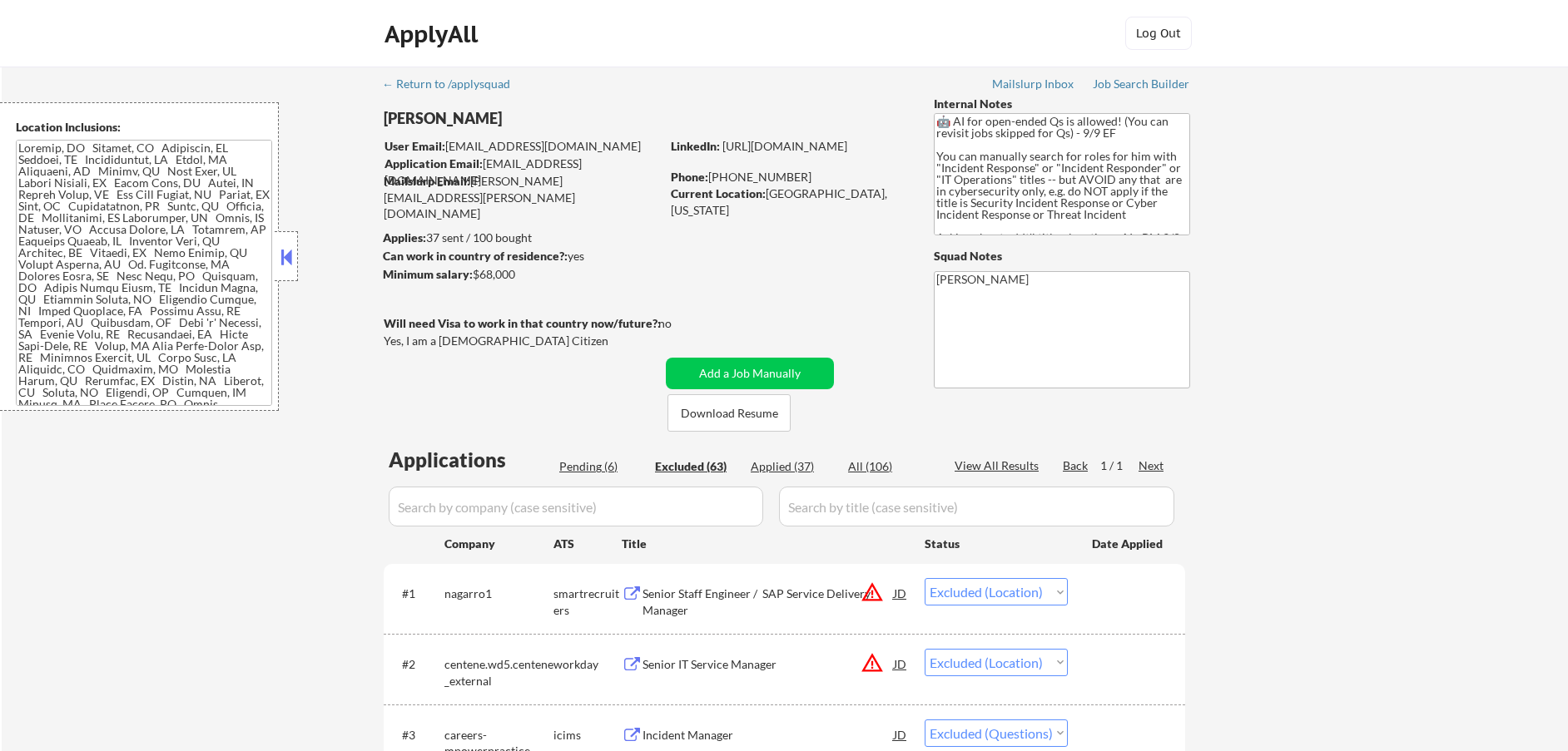
select select ""excluded__location_""
select select ""excluded__expired_""
select select ""excluded__other_""
select select ""excluded__location_""
select select ""excluded__salary_""
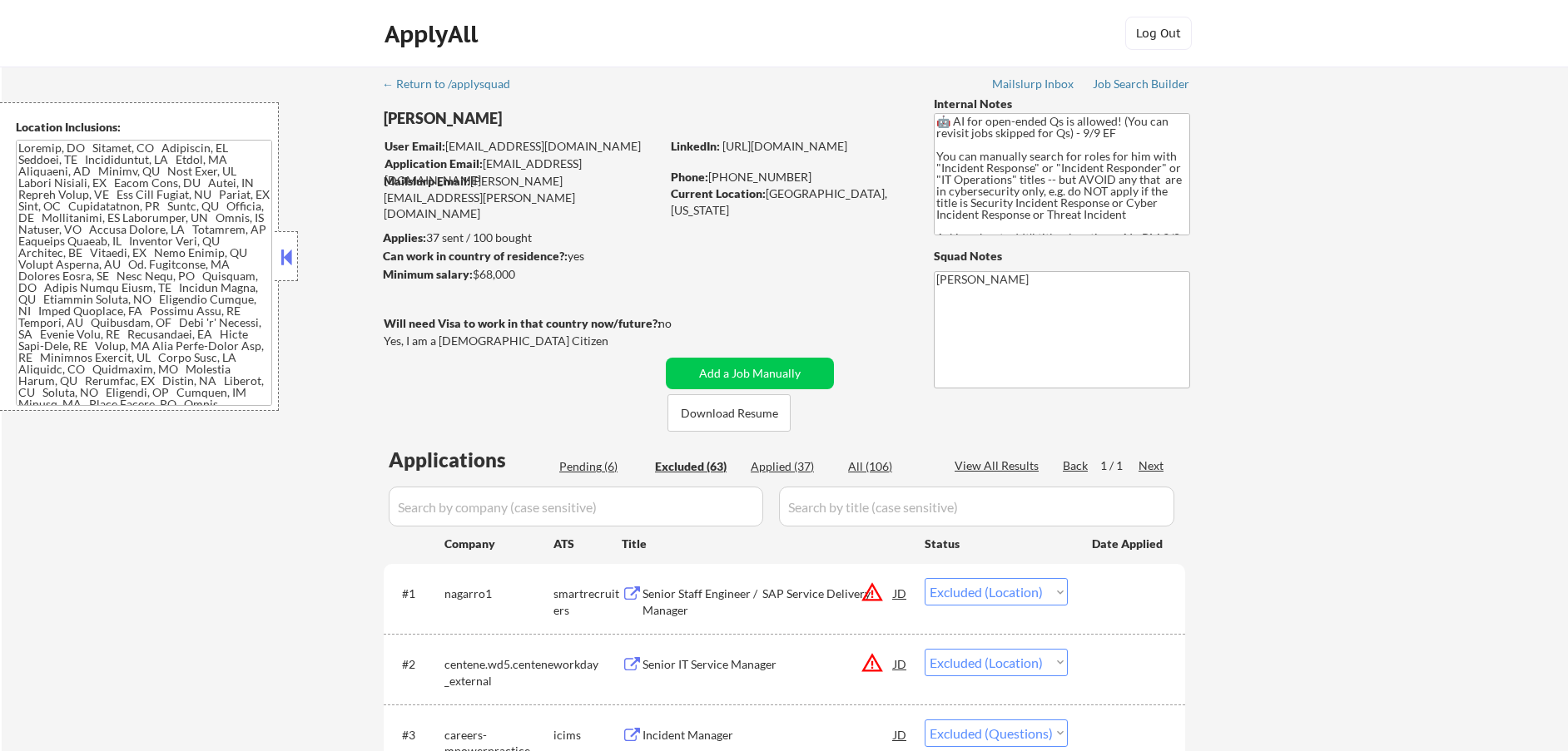
select select ""excluded__location_""
select select ""excluded__expired_""
select select ""excluded__location_""
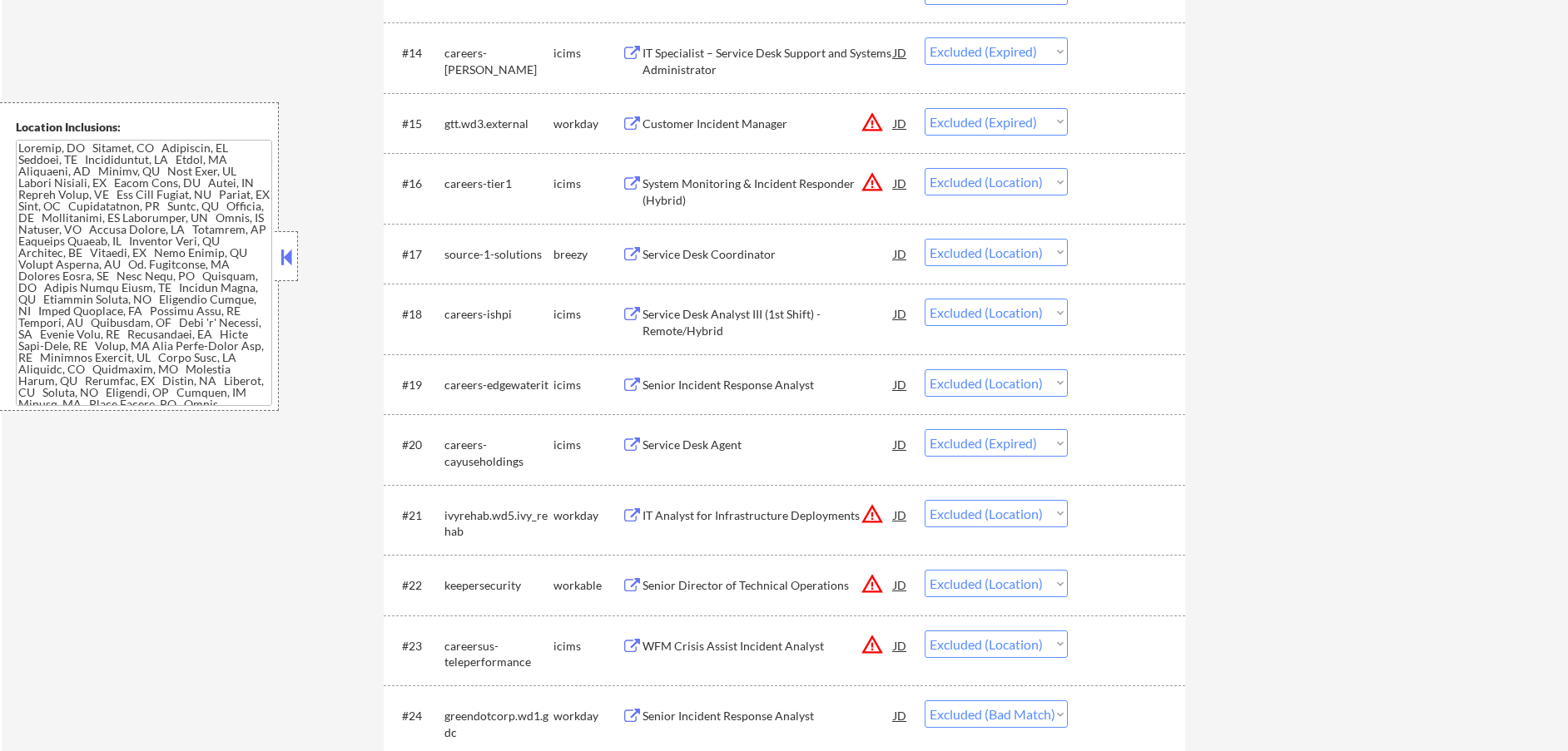
scroll to position [1427, 0]
